Goal: Task Accomplishment & Management: Manage account settings

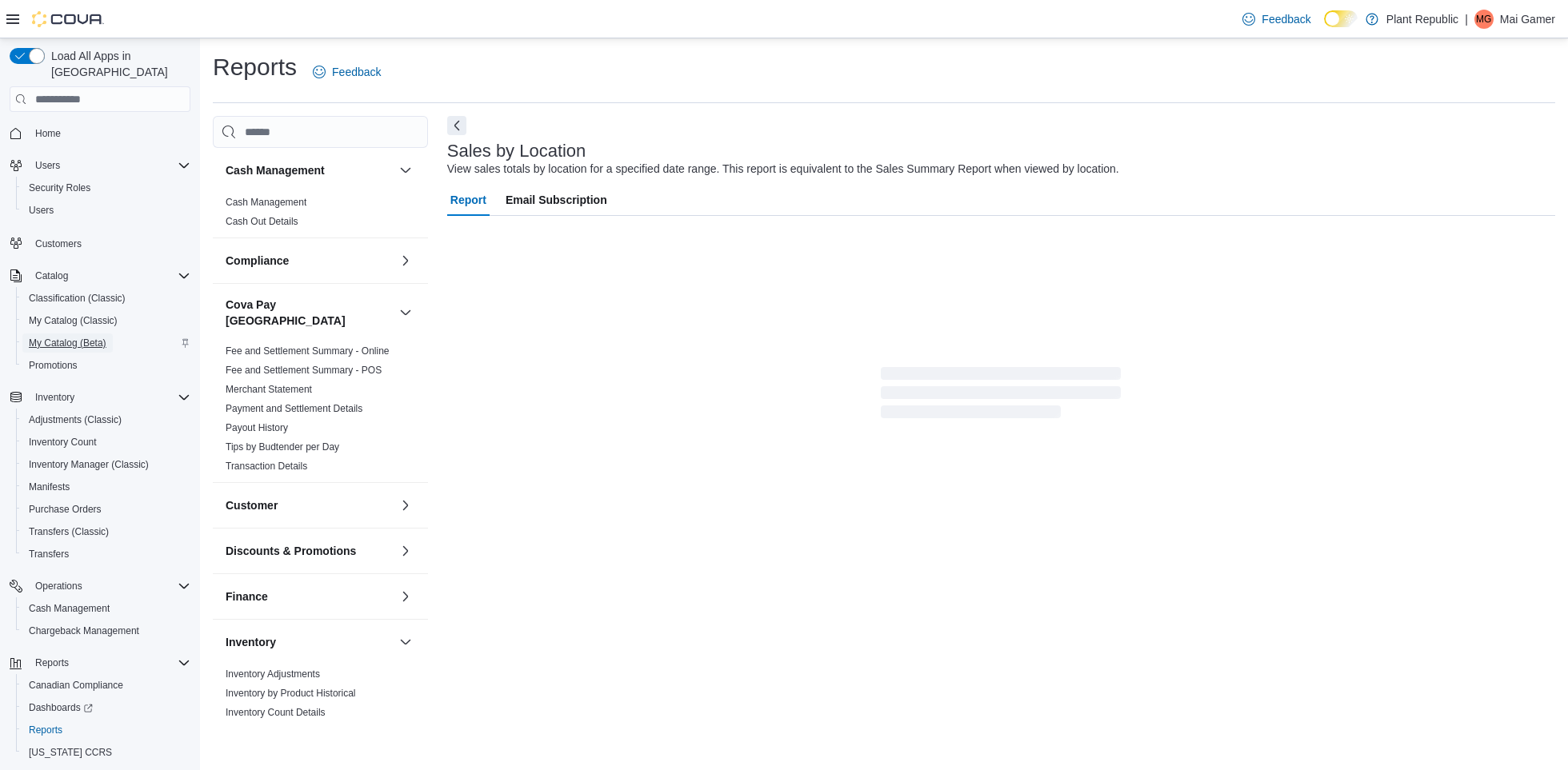
click at [80, 336] on span "My Catalog (Beta)" at bounding box center [68, 342] width 78 height 13
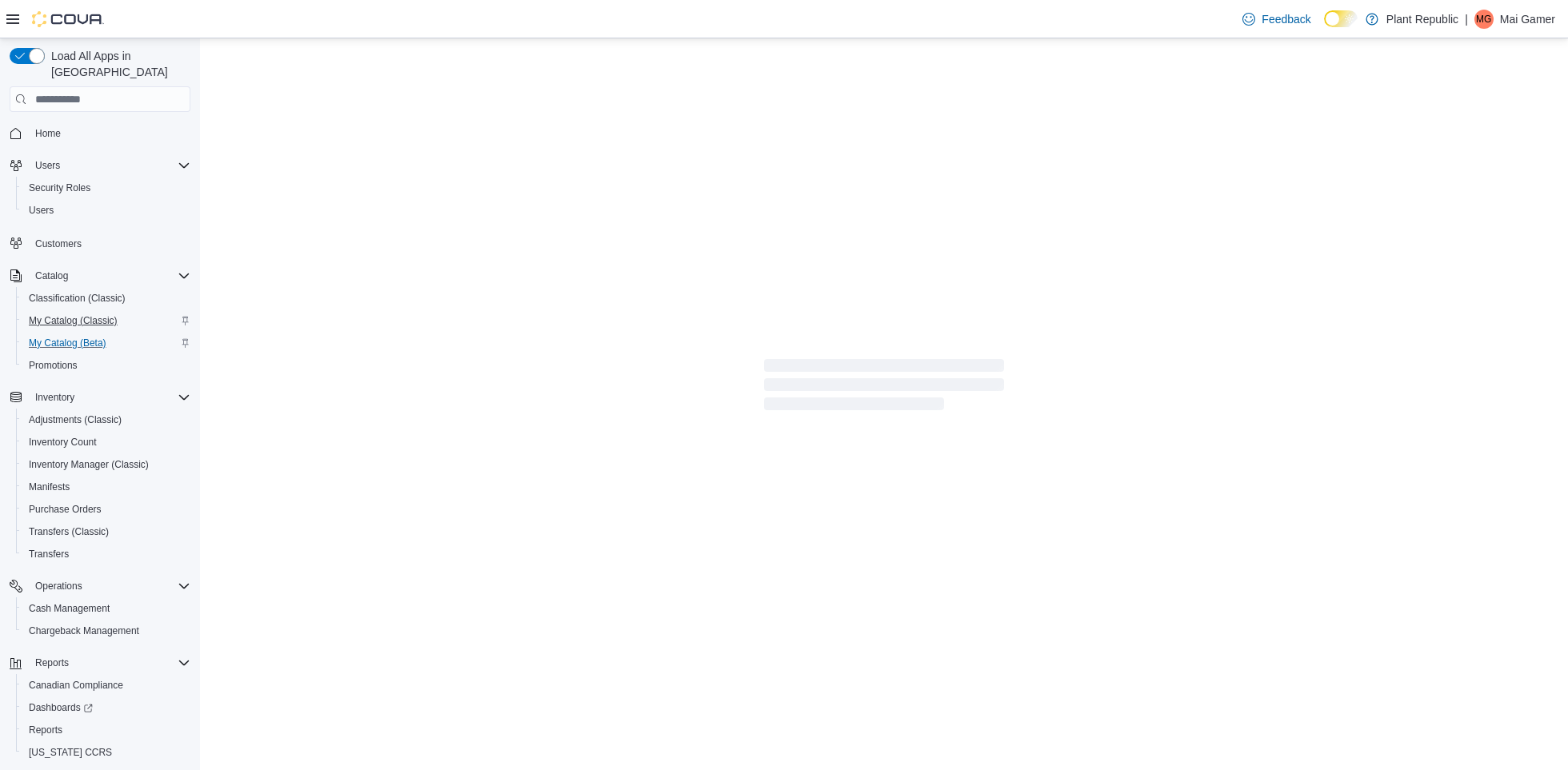
select select "**********"
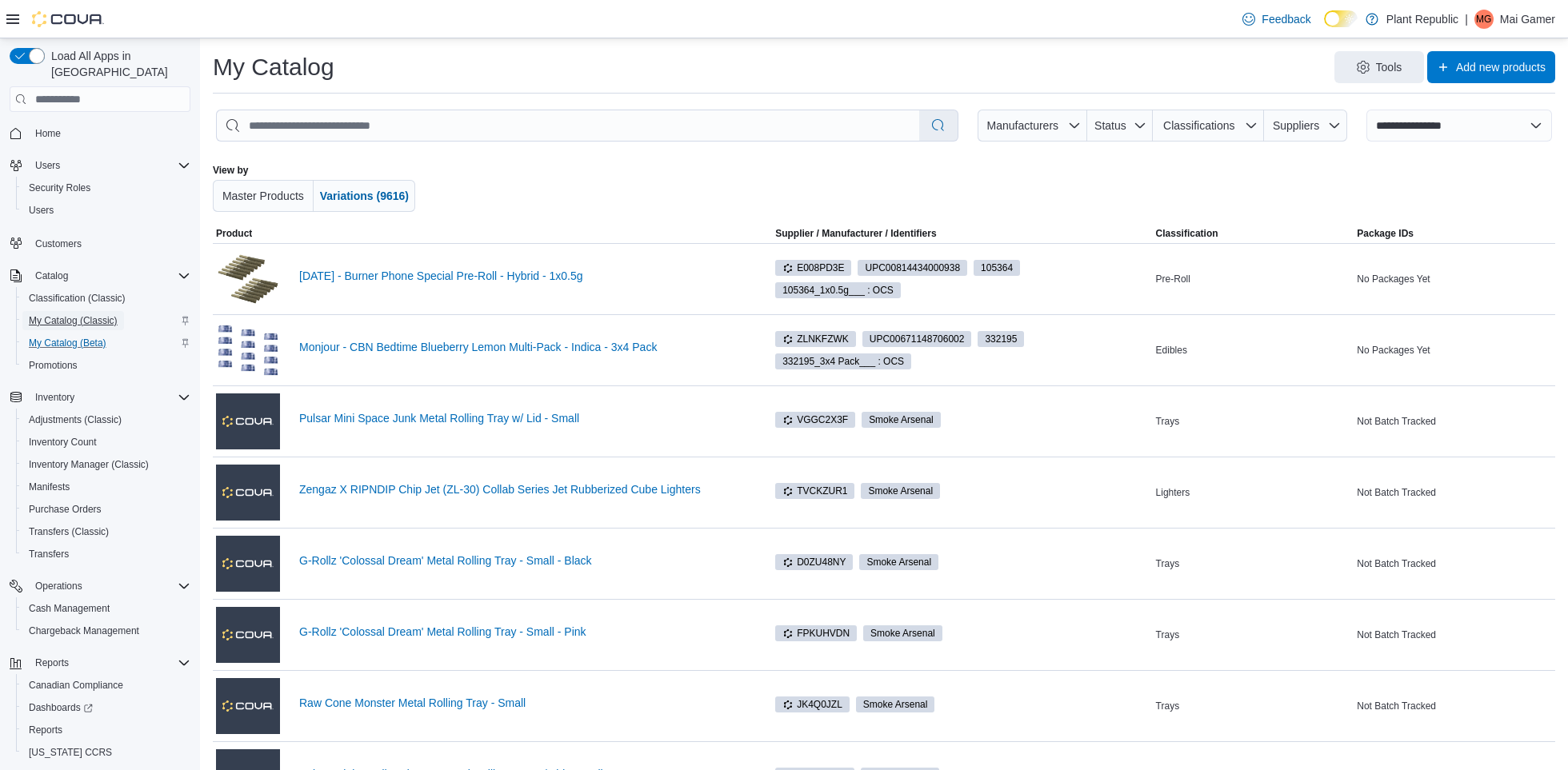
click at [114, 311] on span "My Catalog (Classic)" at bounding box center [74, 321] width 89 height 19
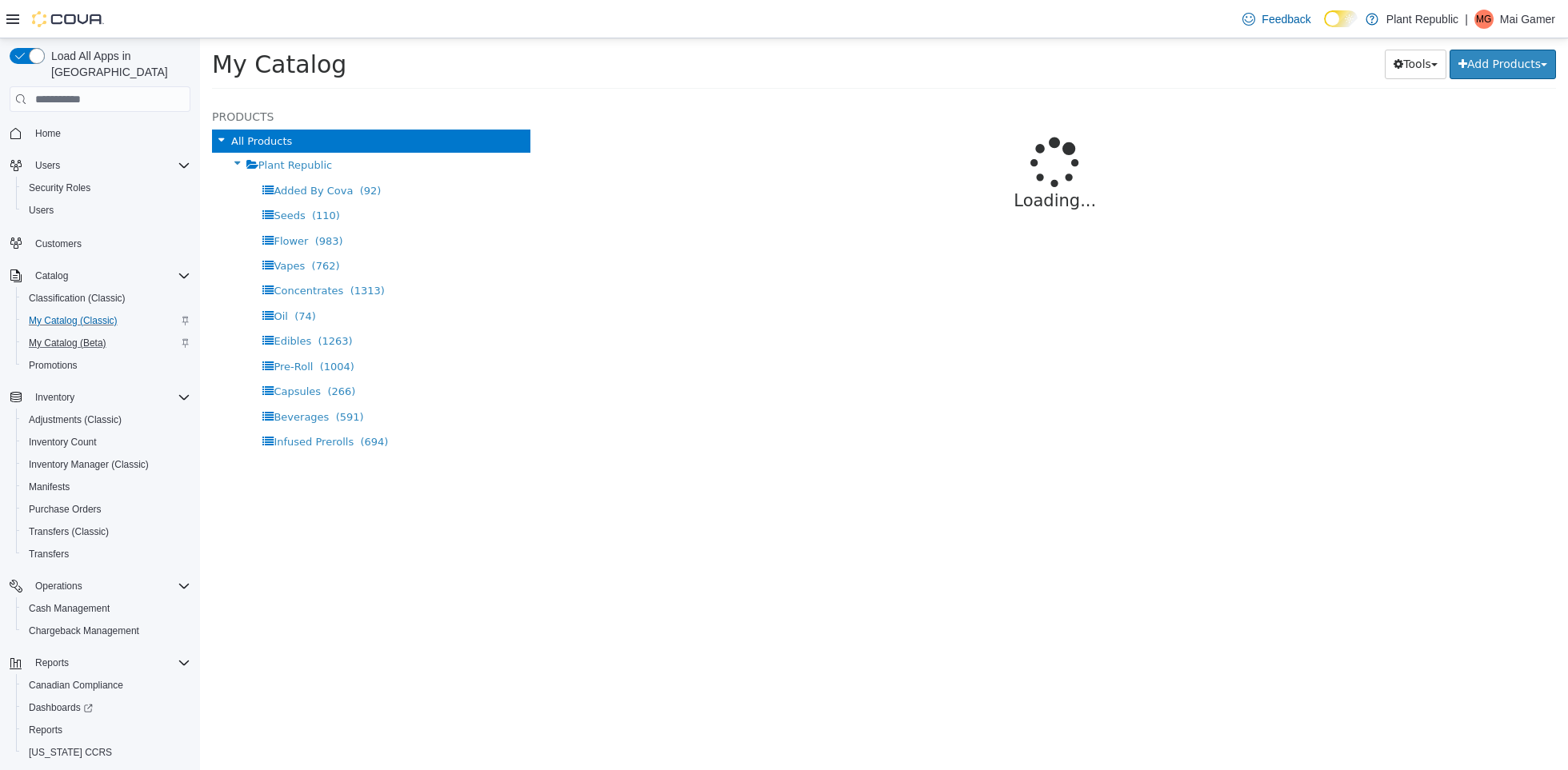
select select "**********"
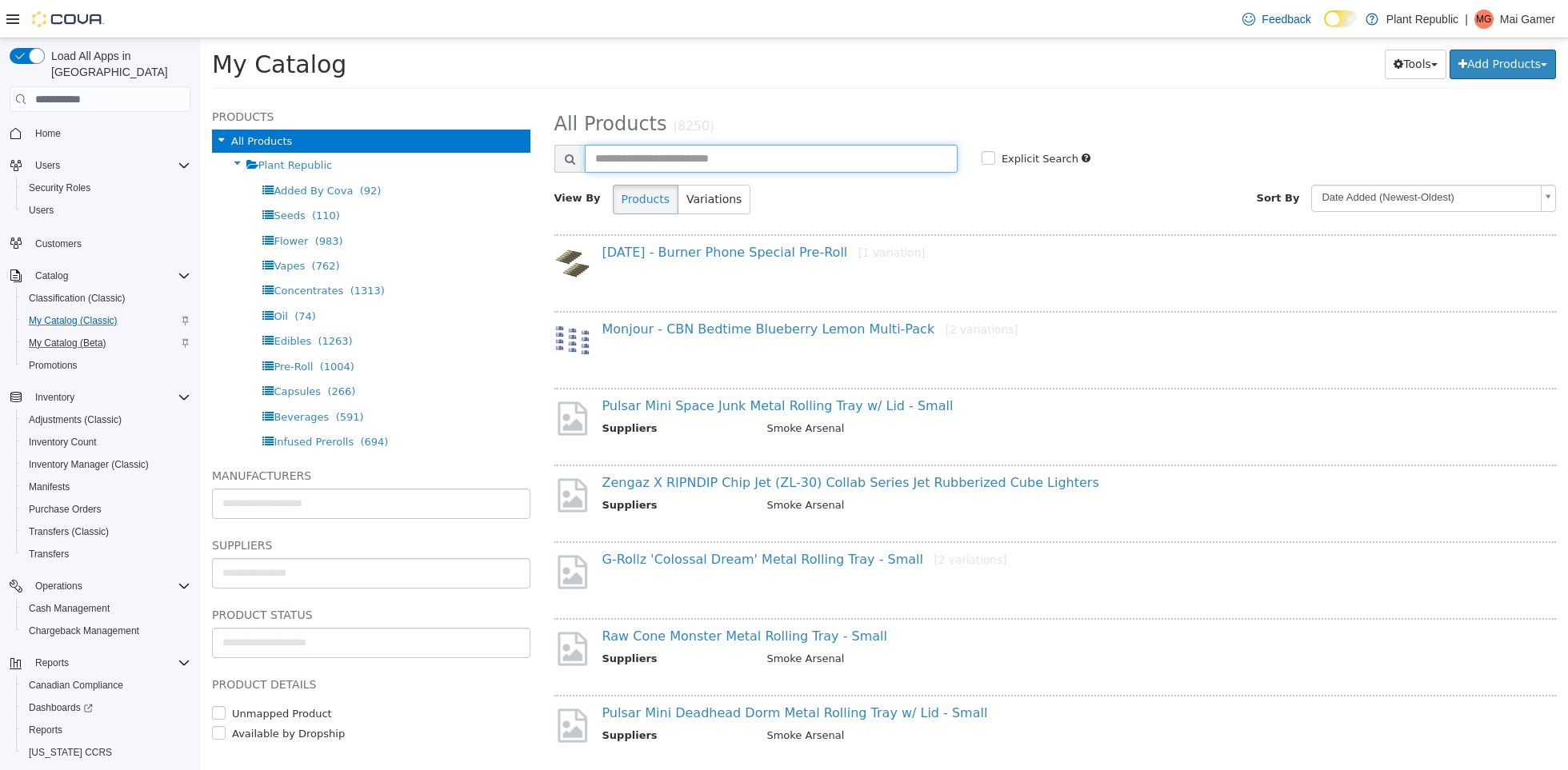
click at [864, 171] on input "text" at bounding box center [770, 158] width 372 height 28
type input "*****"
select select "**********"
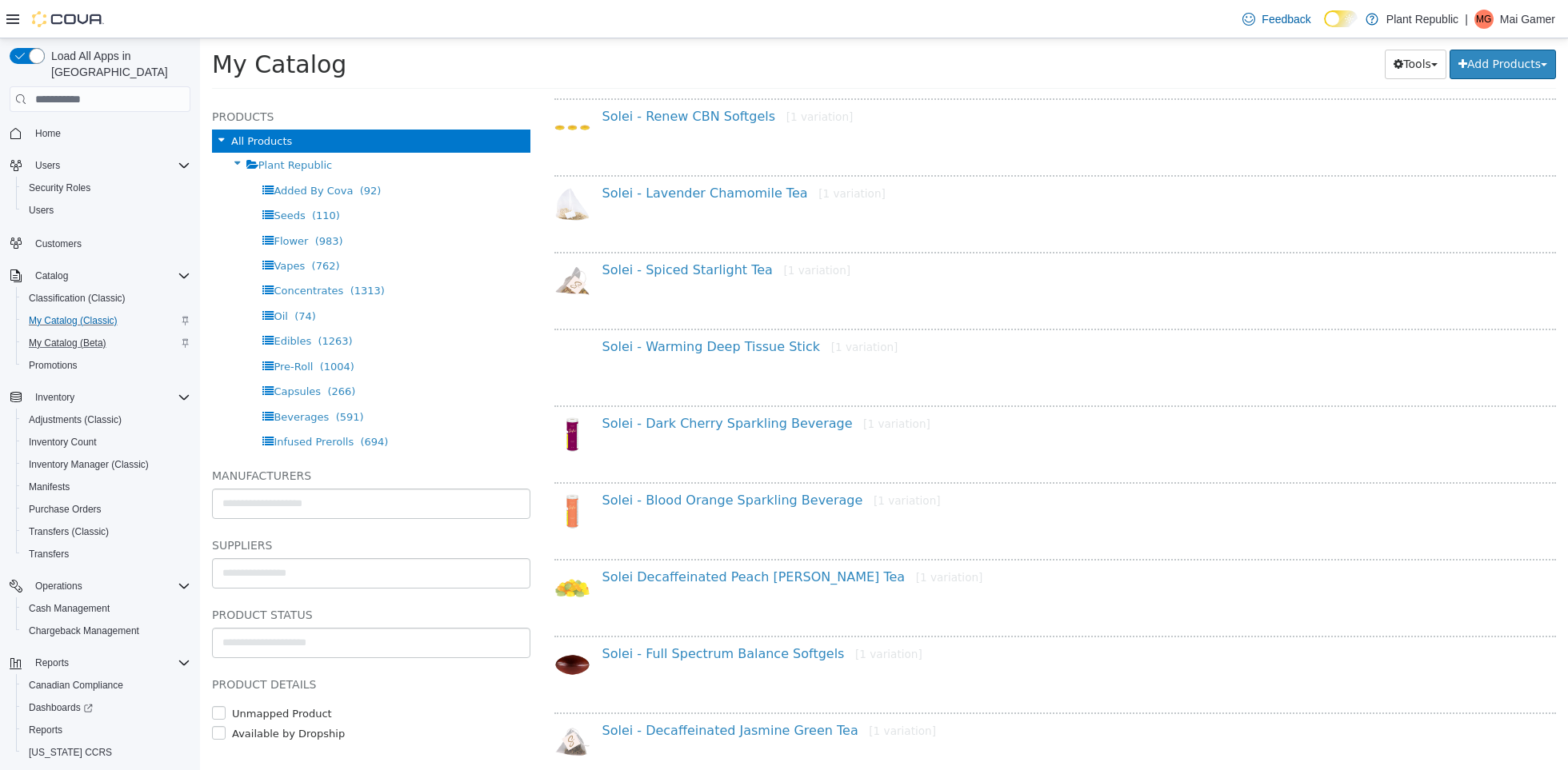
scroll to position [751, 0]
click at [794, 418] on link "Solei - Dark Cherry Sparkling Beverage [1 variation]" at bounding box center [766, 422] width 328 height 15
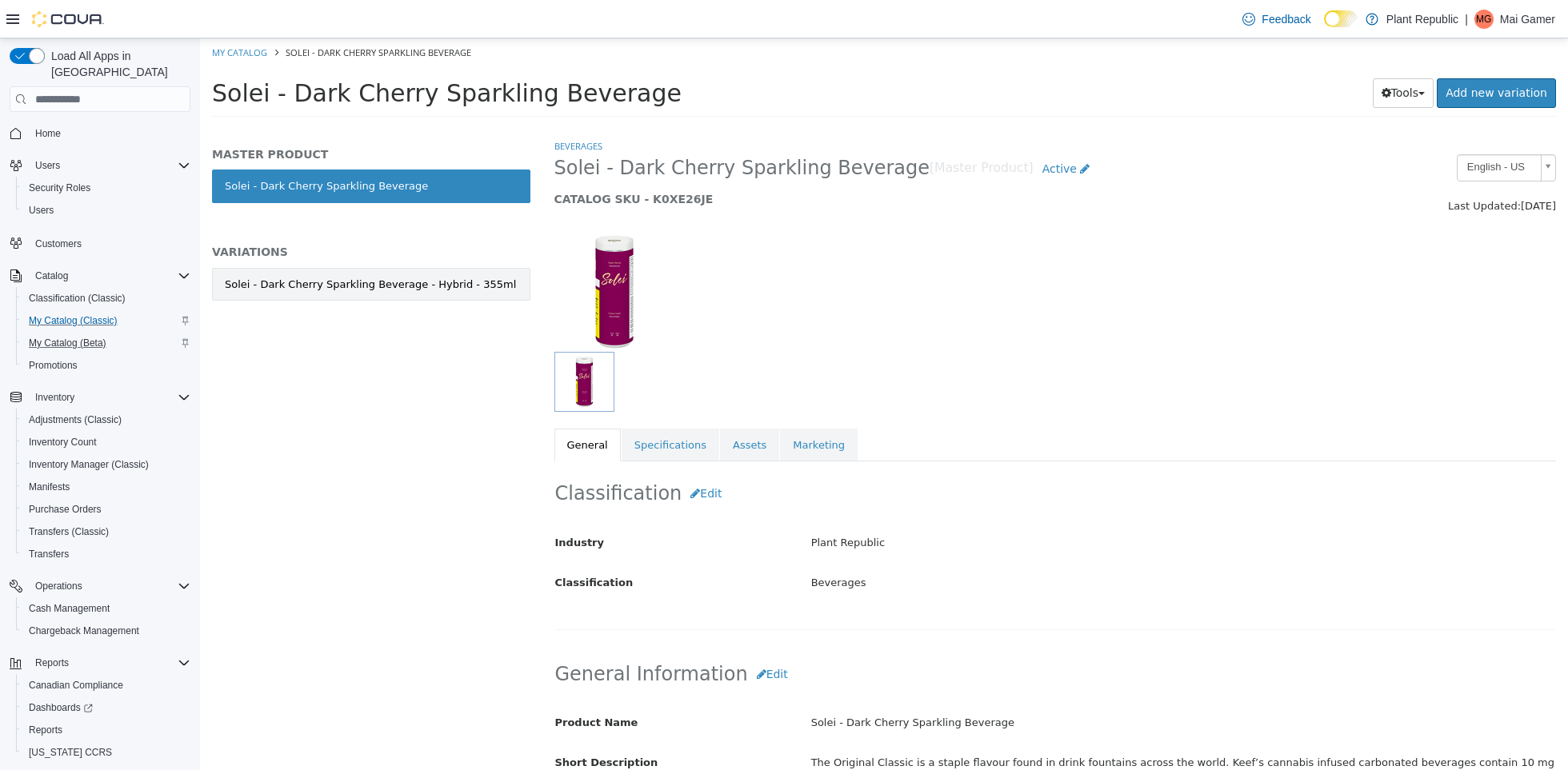
click at [396, 280] on div "Solei - Dark Cherry Sparkling Beverage - Hybrid - 355ml" at bounding box center [371, 284] width 291 height 16
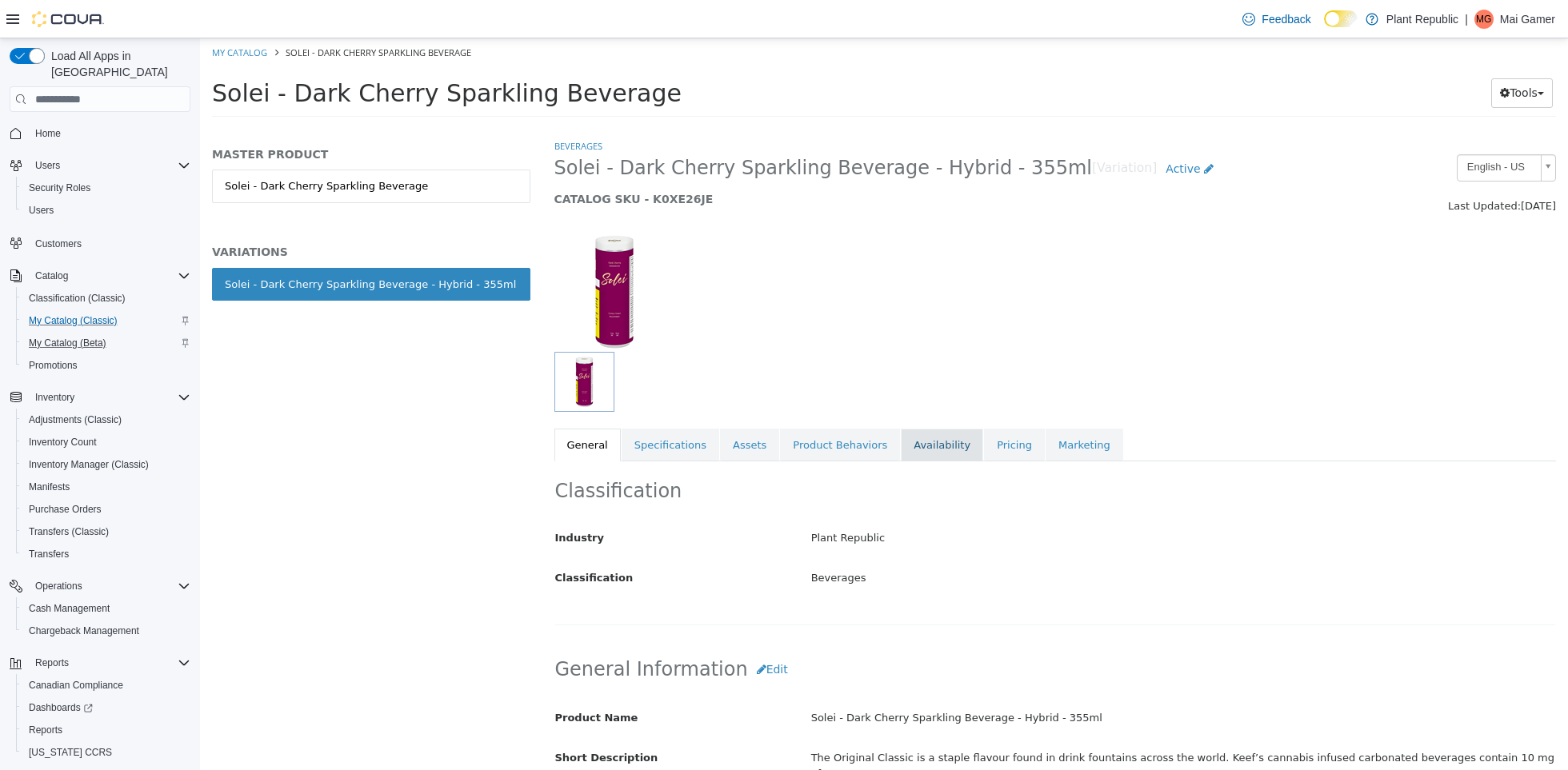
click at [942, 445] on link "Availability" at bounding box center [941, 445] width 82 height 33
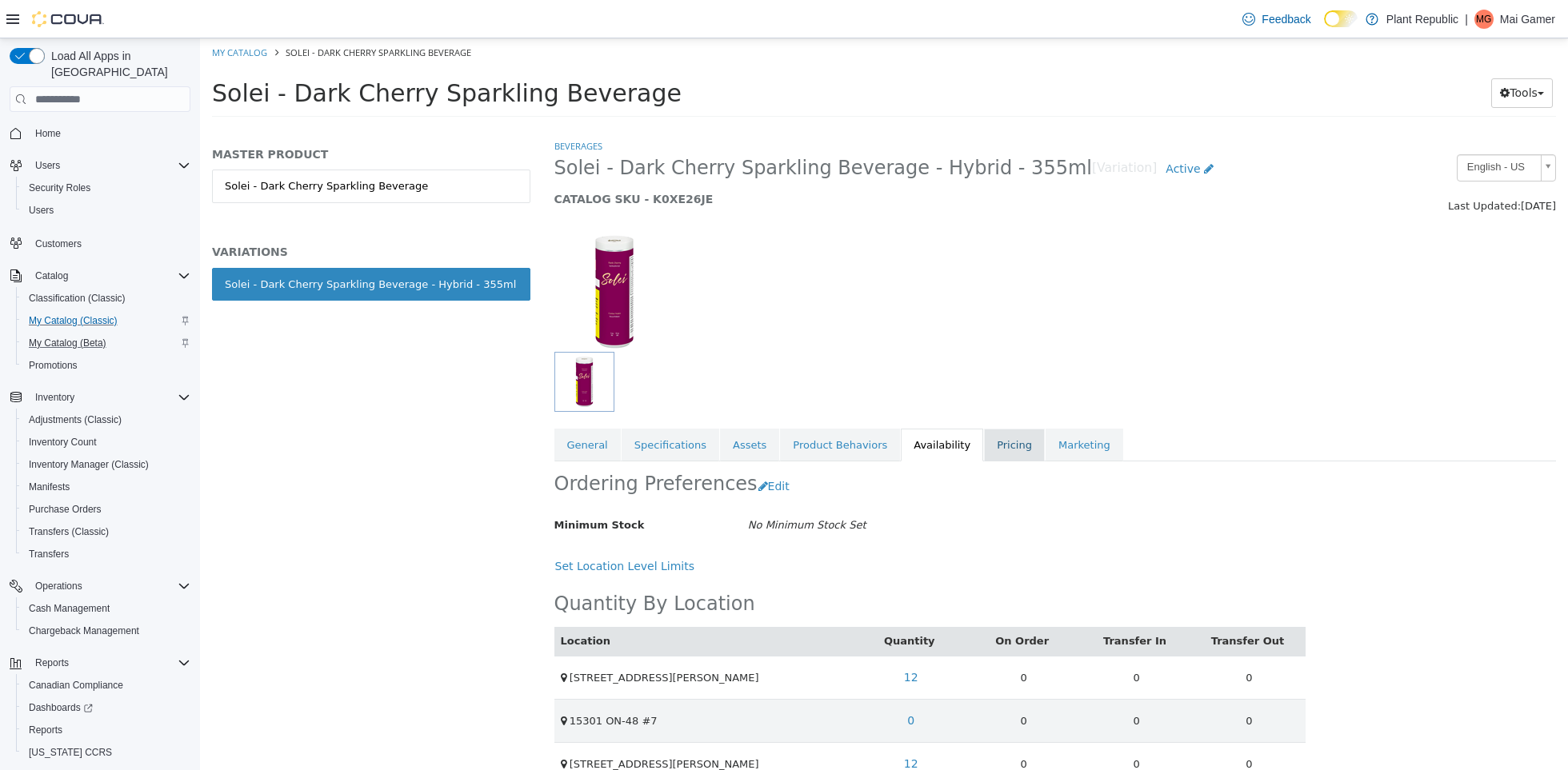
click at [991, 441] on link "Pricing" at bounding box center [1013, 445] width 61 height 33
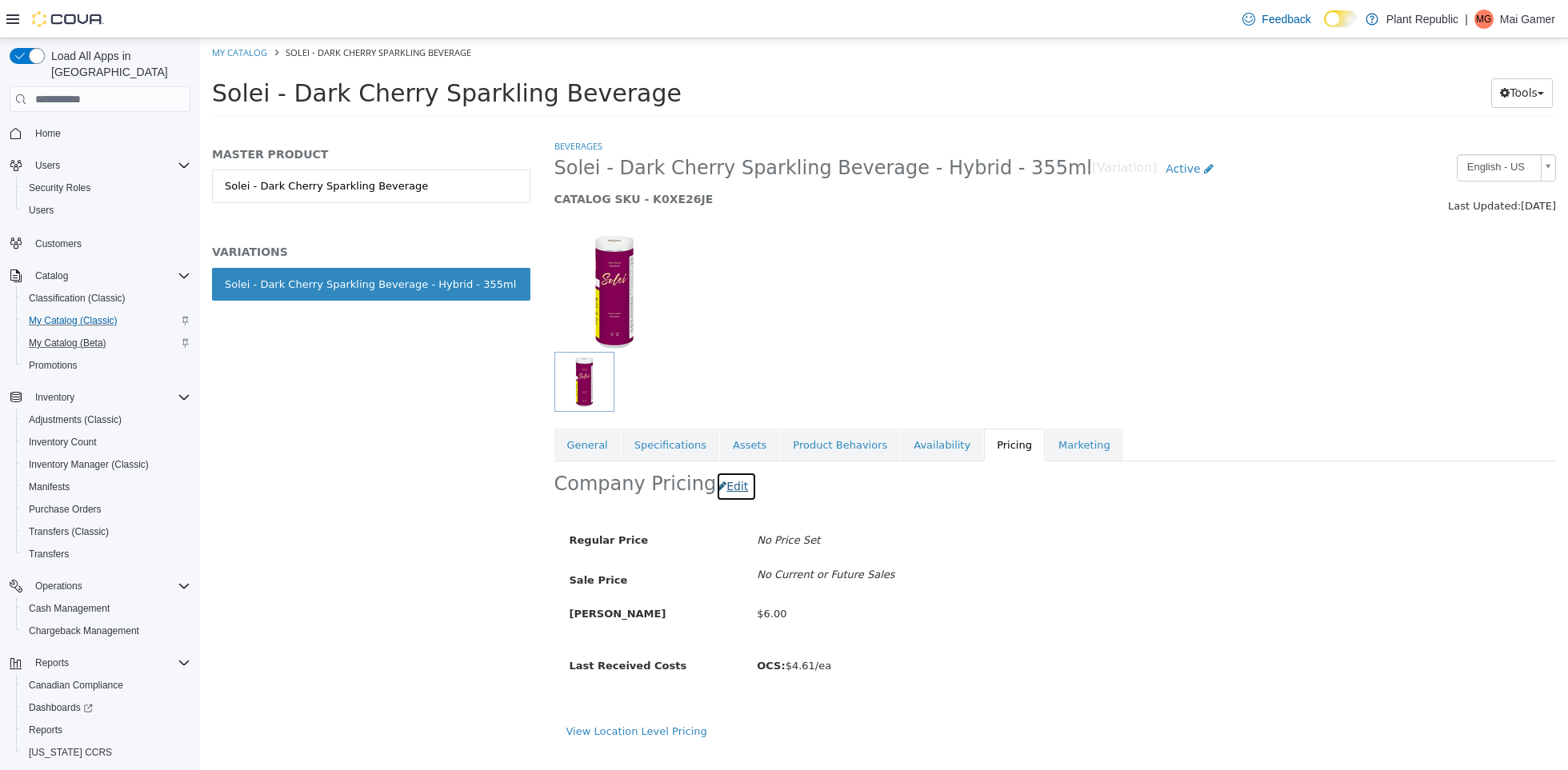
click at [723, 488] on button "Edit" at bounding box center [736, 486] width 41 height 30
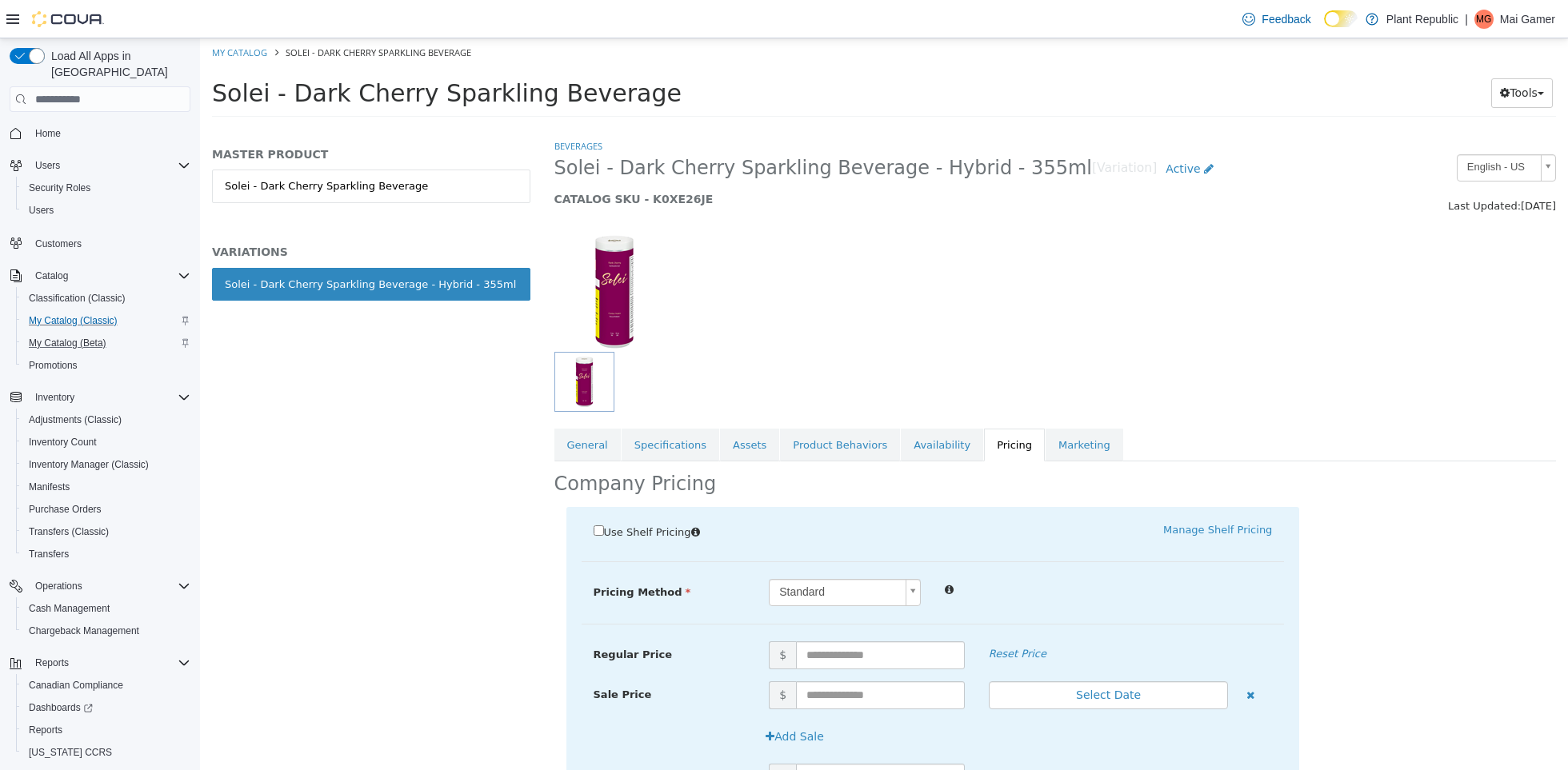
scroll to position [158, 0]
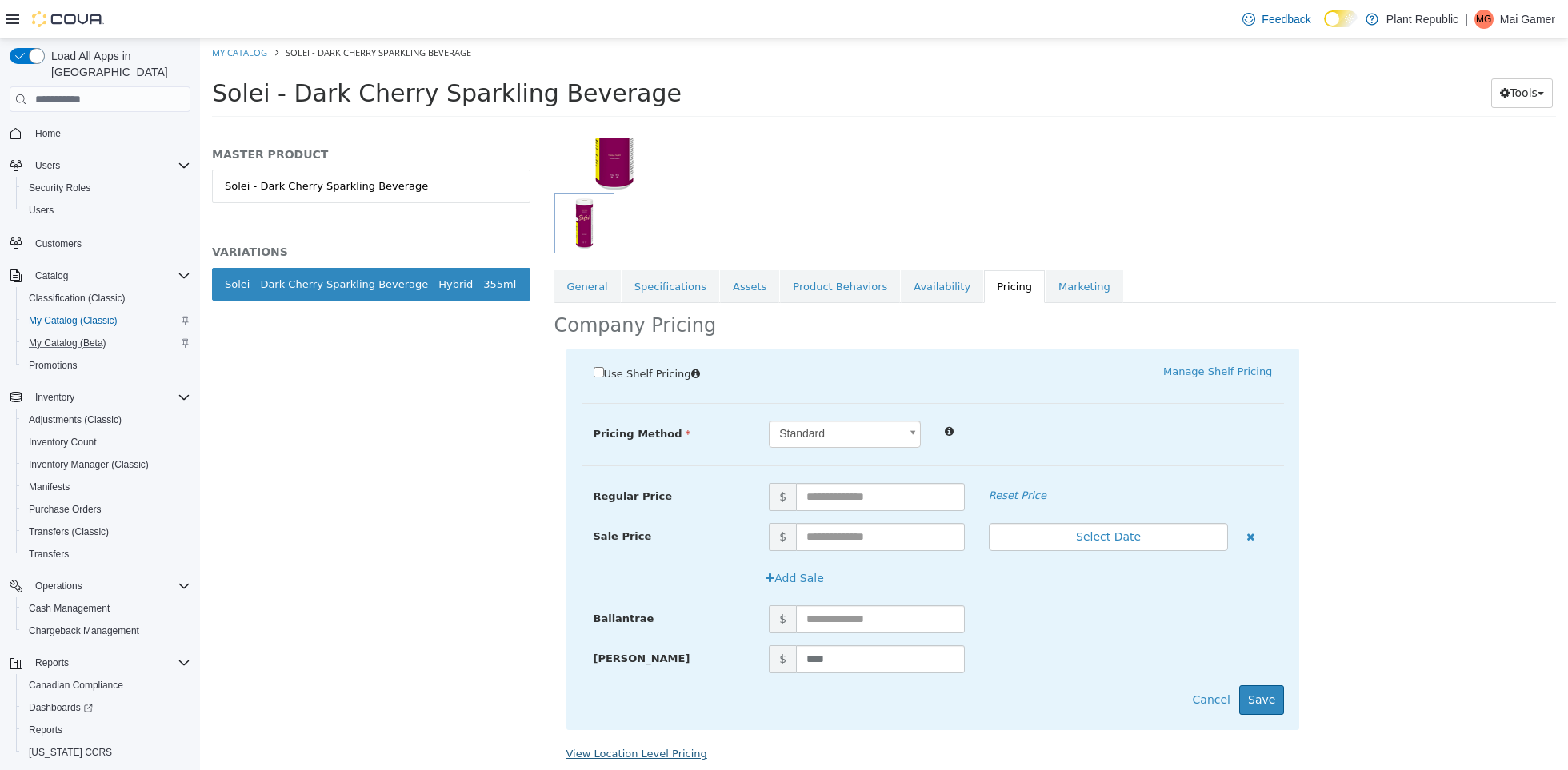
click at [591, 753] on link "View Location Level Pricing" at bounding box center [637, 754] width 140 height 12
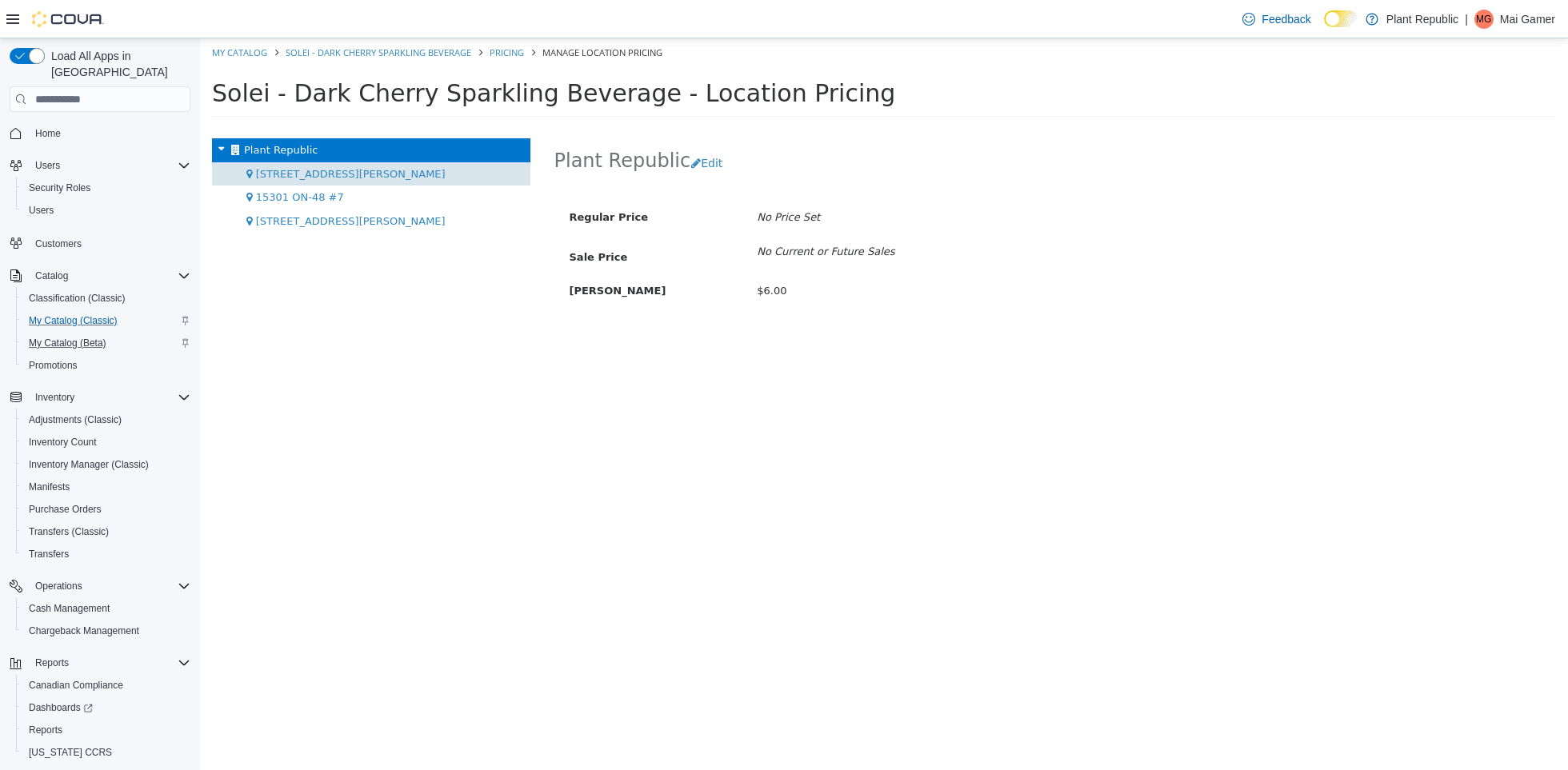
click at [388, 167] on div "[STREET_ADDRESS][PERSON_NAME]" at bounding box center [371, 175] width 318 height 24
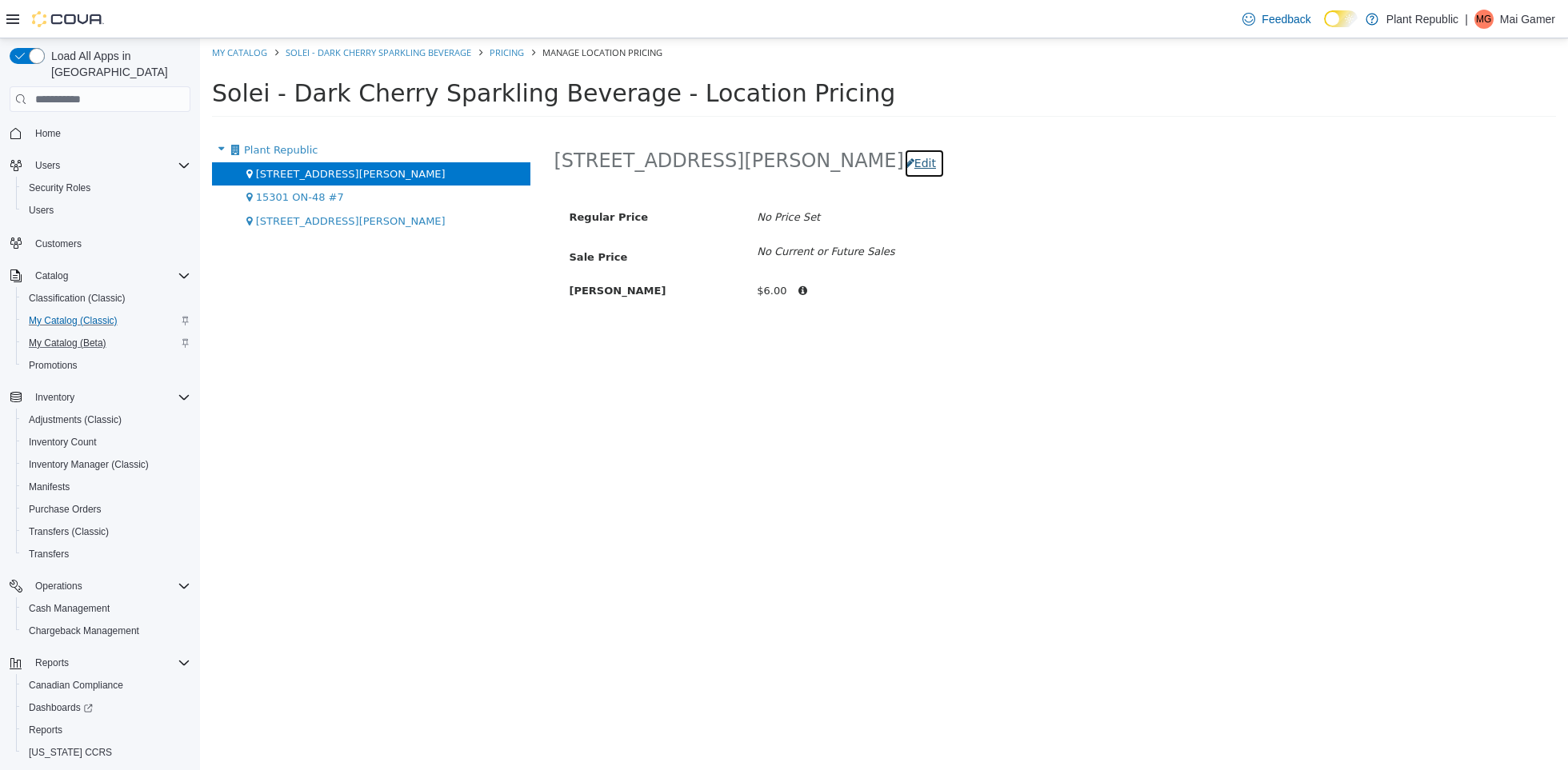
click at [904, 172] on button "Edit" at bounding box center [924, 163] width 41 height 30
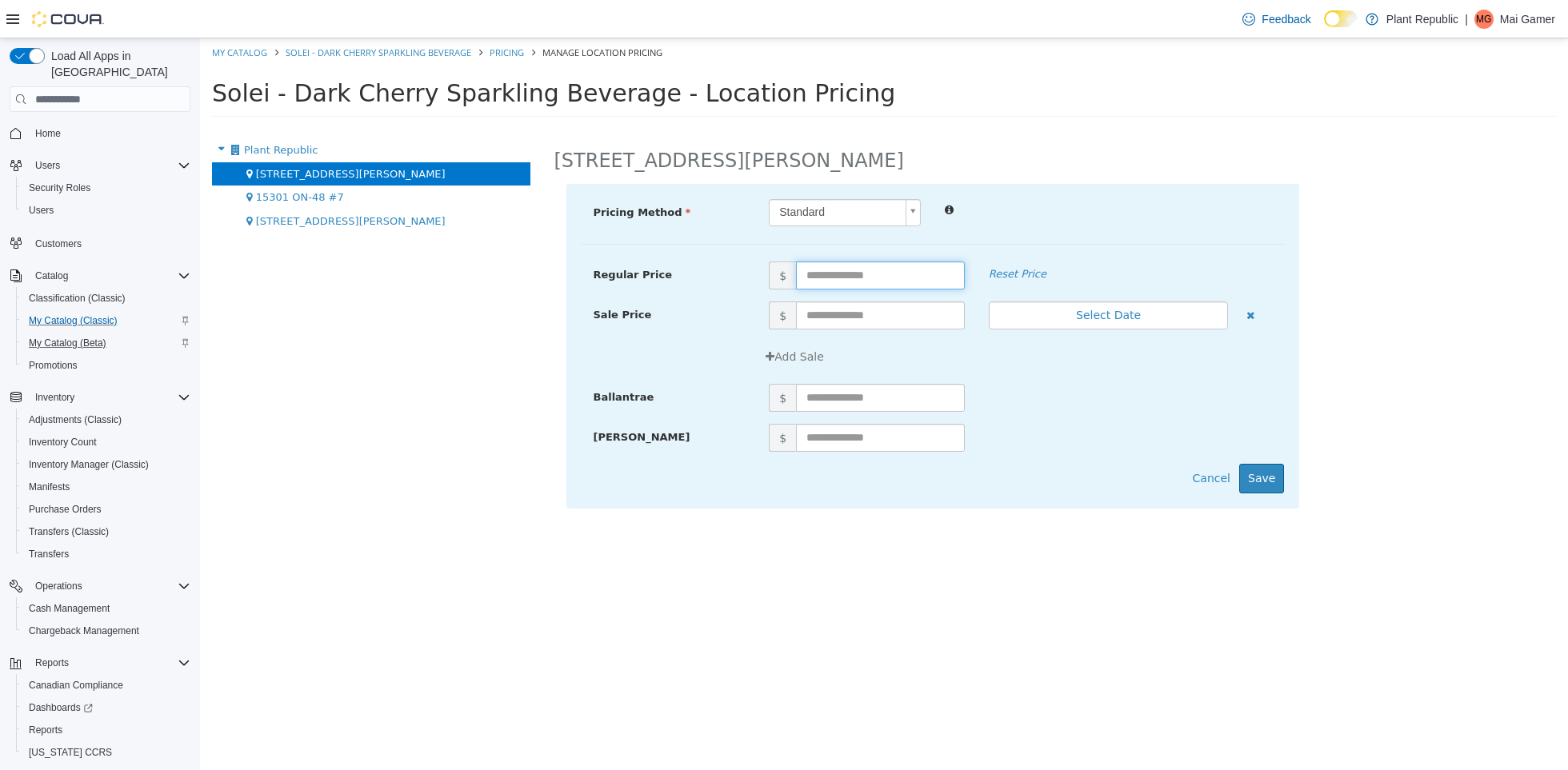
click at [864, 269] on input "text" at bounding box center [880, 275] width 169 height 28
type input "*"
click at [1072, 355] on div "Add Sale" at bounding box center [1020, 357] width 527 height 30
click at [1263, 482] on button "Save" at bounding box center [1262, 478] width 45 height 30
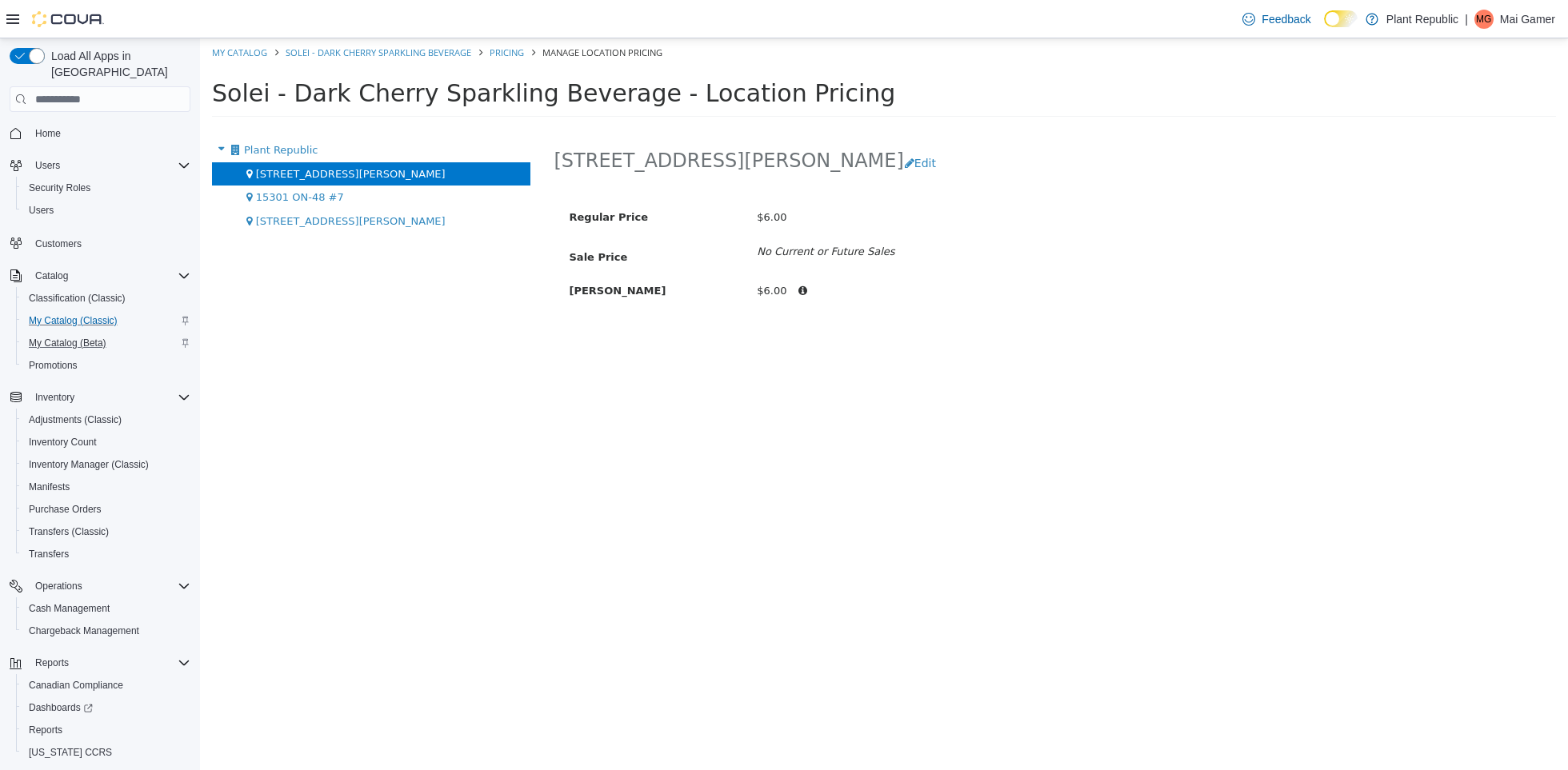
click at [417, 175] on div "[STREET_ADDRESS][PERSON_NAME]" at bounding box center [371, 175] width 318 height 24
